Goal: Information Seeking & Learning: Learn about a topic

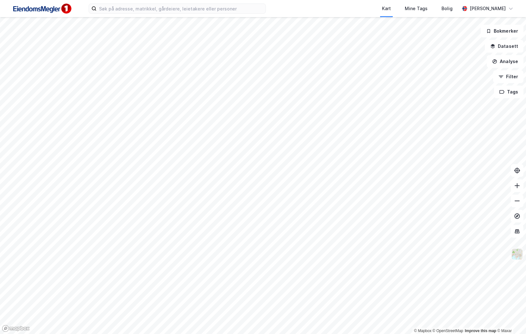
click at [520, 256] on img at bounding box center [517, 254] width 12 height 12
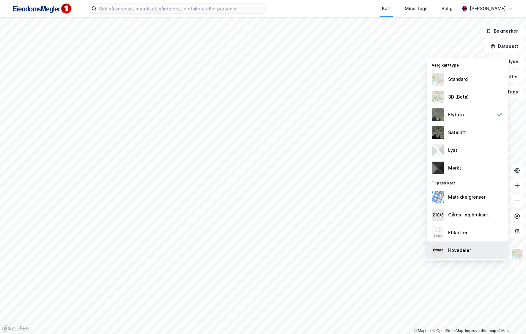
drag, startPoint x: 455, startPoint y: 248, endPoint x: 447, endPoint y: 246, distance: 7.6
click at [455, 249] on div "Hovedeier" at bounding box center [459, 250] width 23 height 8
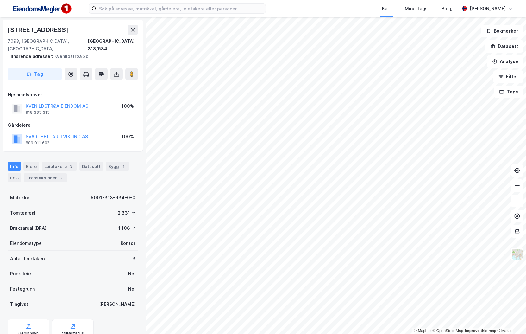
click at [81, 133] on div "SVARTHETTA UTVIKLING AS" at bounding box center [57, 137] width 62 height 8
click at [0, 0] on button "SVARTHETTA UTVIKLING AS" at bounding box center [0, 0] width 0 height 0
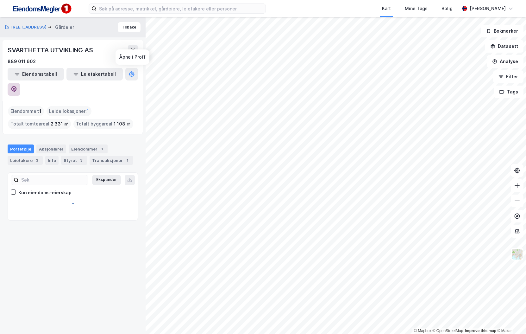
click at [20, 83] on button at bounding box center [14, 89] width 13 height 13
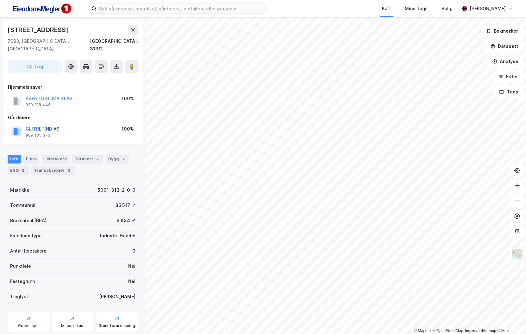
click at [0, 0] on button "GLITRETIND AS" at bounding box center [0, 0] width 0 height 0
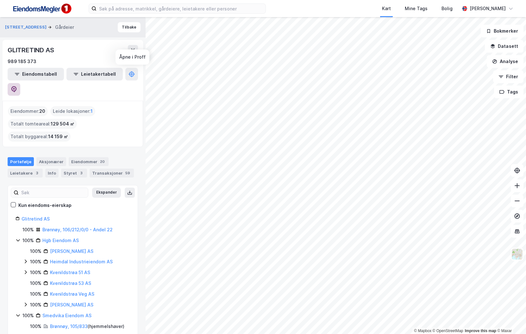
click at [17, 86] on icon at bounding box center [13, 89] width 5 height 6
click at [30, 168] on div "Leietakere 3" at bounding box center [25, 172] width 35 height 9
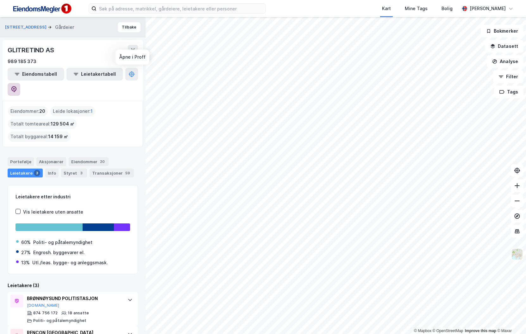
click at [17, 86] on icon at bounding box center [13, 89] width 5 height 6
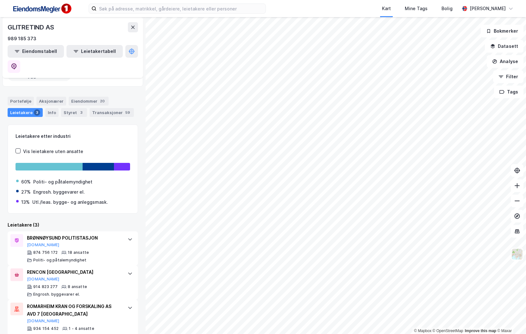
click at [526, 257] on html "Kart Mine Tags [PERSON_NAME] © Mapbox © OpenStreetMap Improve this map © Maxar …" at bounding box center [263, 167] width 526 height 334
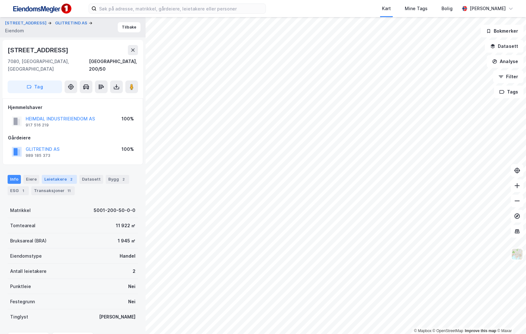
click at [51, 175] on div "Leietakere 2" at bounding box center [59, 179] width 35 height 9
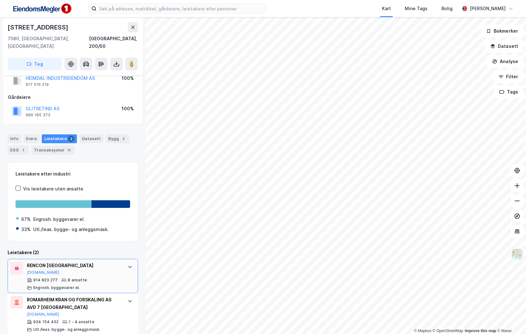
scroll to position [41, 0]
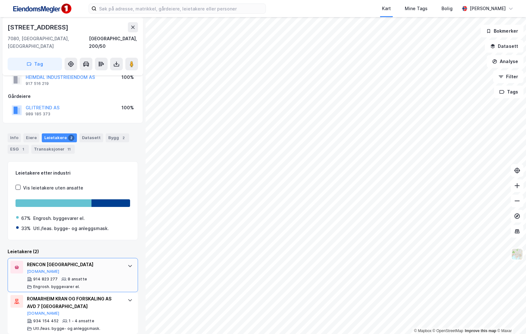
click at [78, 262] on div "RENCON TRONDHEIM [DOMAIN_NAME]" at bounding box center [74, 267] width 94 height 13
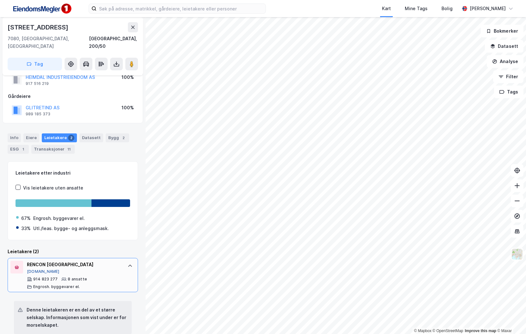
click at [34, 269] on button "[DOMAIN_NAME]" at bounding box center [43, 271] width 33 height 5
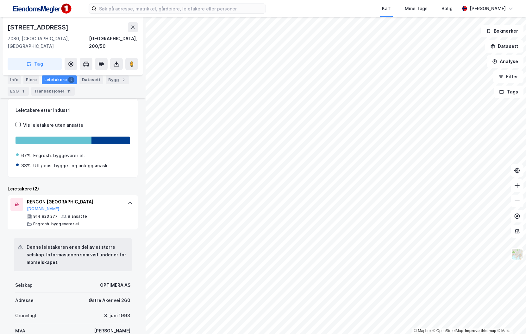
scroll to position [105, 0]
click at [129, 61] on icon at bounding box center [132, 64] width 6 height 6
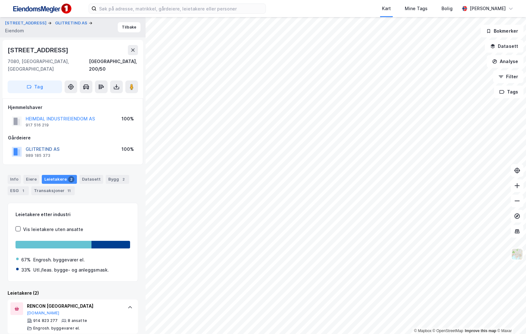
click at [0, 0] on button "GLITRETIND AS" at bounding box center [0, 0] width 0 height 0
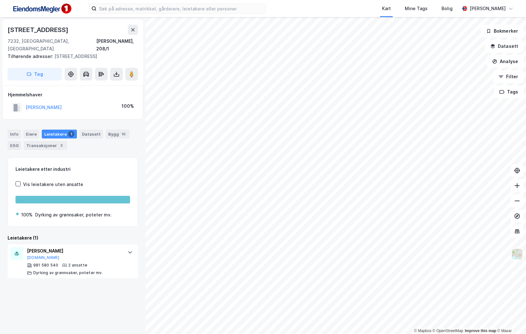
click at [433, 333] on html "Kart Mine Tags [PERSON_NAME] © Mapbox © OpenStreetMap Improve this map © [PERSO…" at bounding box center [263, 167] width 526 height 334
click at [171, 333] on html "Kart Mine Tags [PERSON_NAME] © Mapbox © OpenStreetMap Improve this map © [PERSO…" at bounding box center [263, 167] width 526 height 334
